Goal: Task Accomplishment & Management: Manage account settings

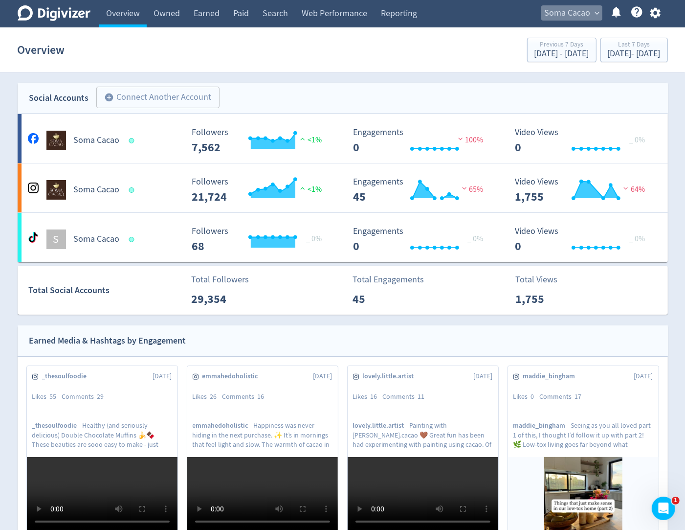
click at [583, 14] on span "Soma Cacao" at bounding box center [568, 13] width 46 height 16
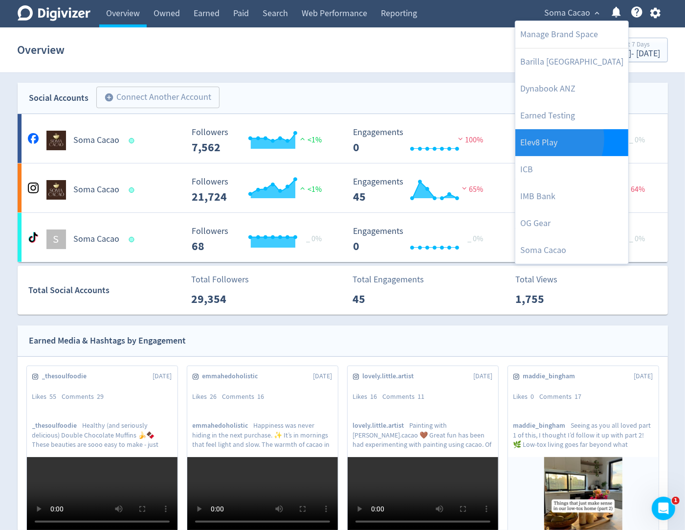
click at [543, 139] on link "Elev8 Play" at bounding box center [571, 142] width 113 height 27
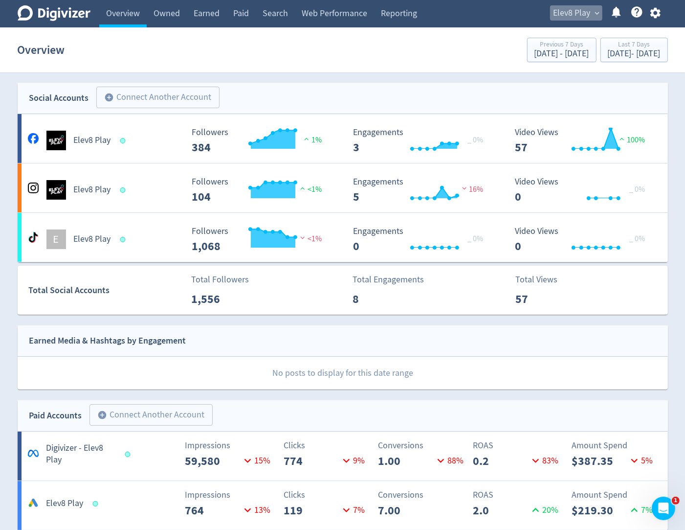
click at [566, 12] on span "Elev8 Play" at bounding box center [572, 13] width 37 height 16
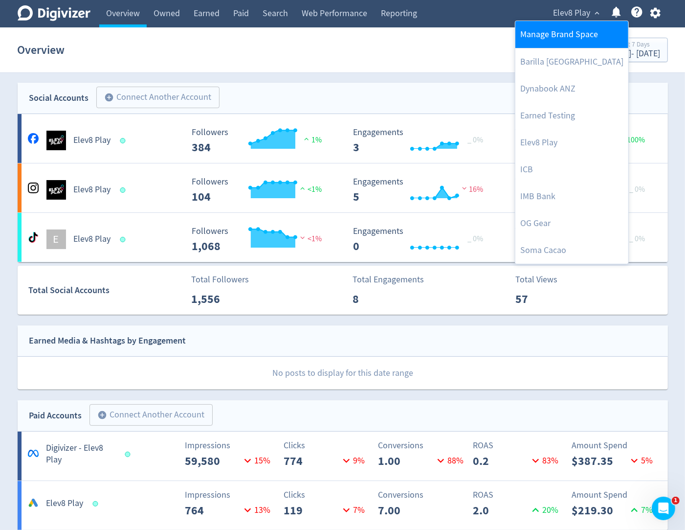
click at [568, 35] on link "Manage Brand Space" at bounding box center [571, 34] width 113 height 27
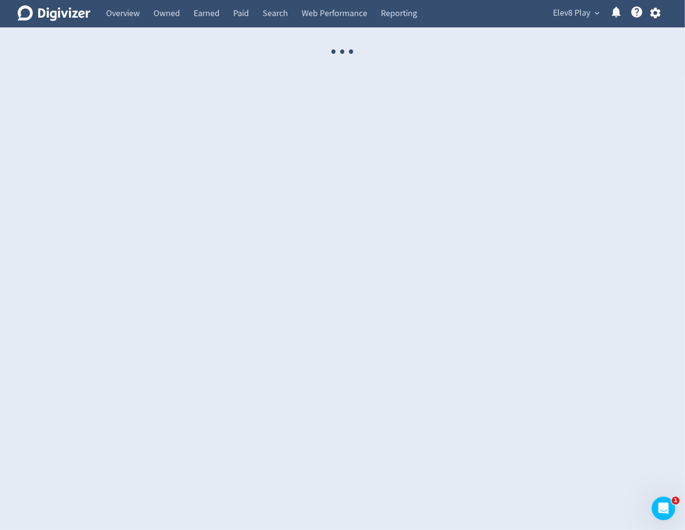
select select "USER"
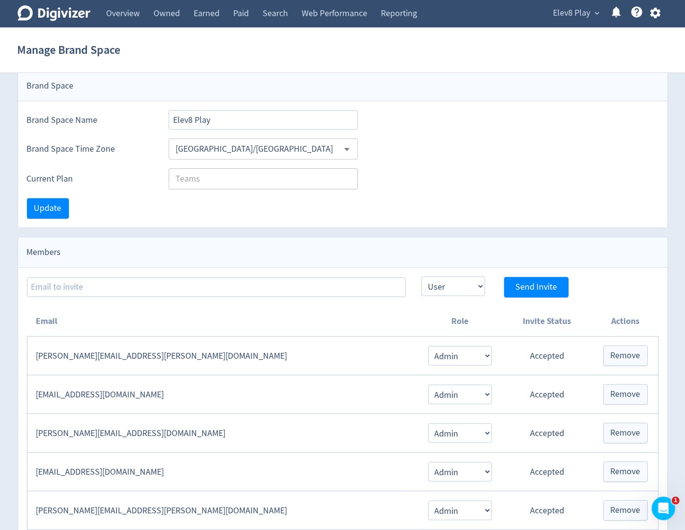
scroll to position [5, 0]
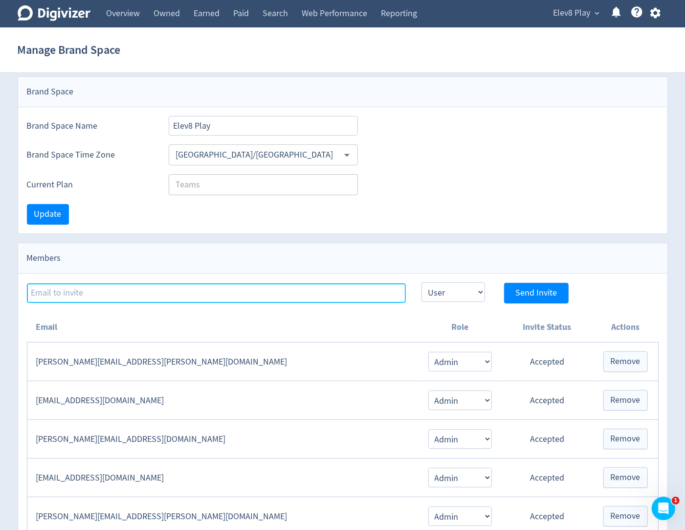
click at [138, 297] on input at bounding box center [216, 293] width 379 height 20
paste input "digivizer"
type input "d"
paste input "[EMAIL_ADDRESS][DOMAIN_NAME]"
type input "[EMAIL_ADDRESS][DOMAIN_NAME]"
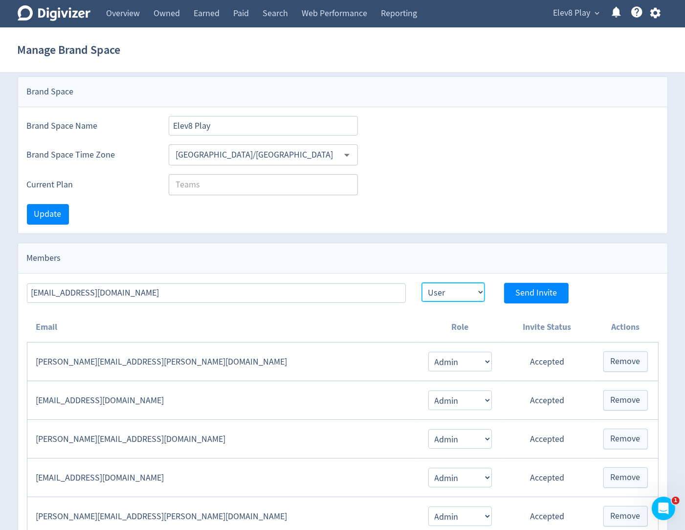
click at [471, 290] on select "Admin User" at bounding box center [454, 292] width 64 height 20
select select "ADMIN"
click at [422, 283] on select "Admin User" at bounding box center [454, 292] width 64 height 20
click at [532, 303] on button "Send Invite" at bounding box center [536, 293] width 65 height 21
select select "USER"
